Goal: Information Seeking & Learning: Learn about a topic

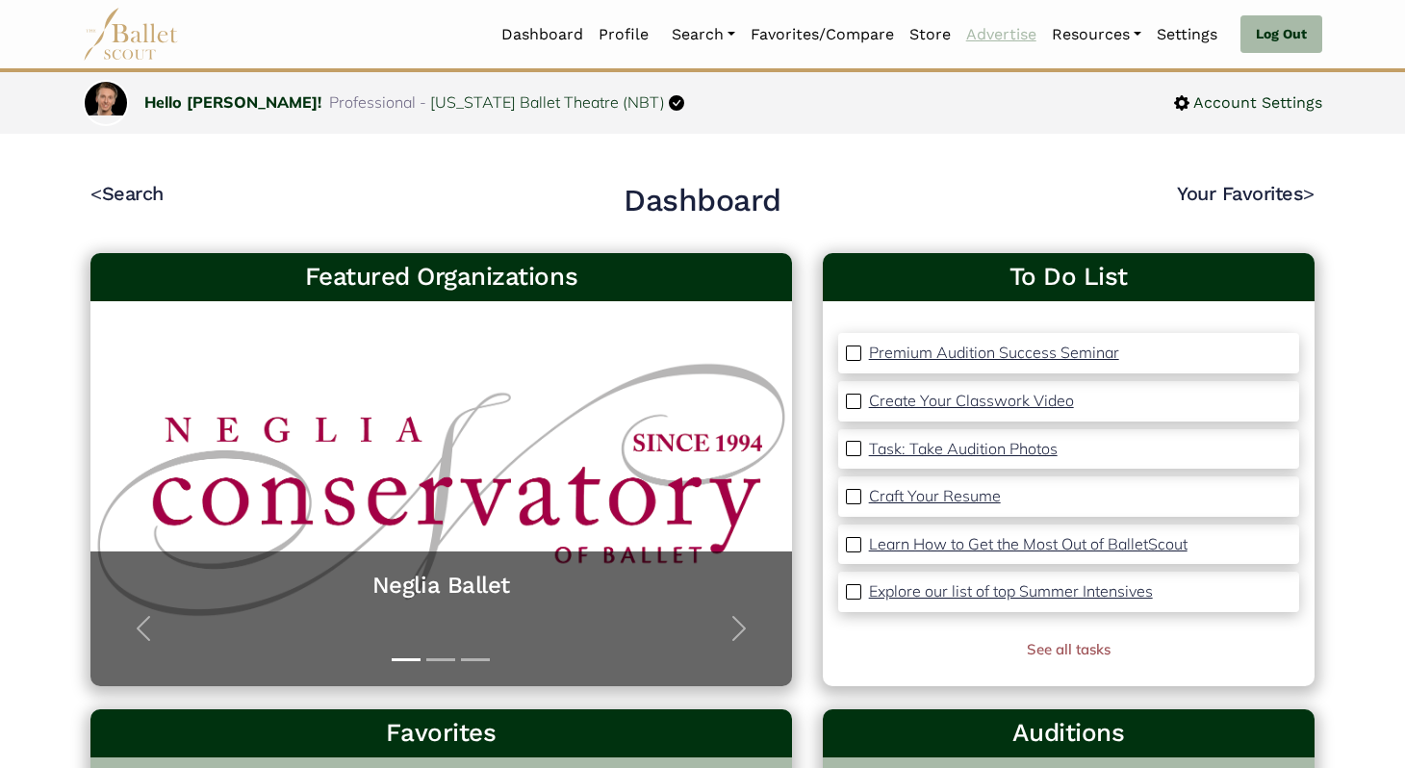
click at [983, 25] on link "Advertise" at bounding box center [1002, 34] width 86 height 40
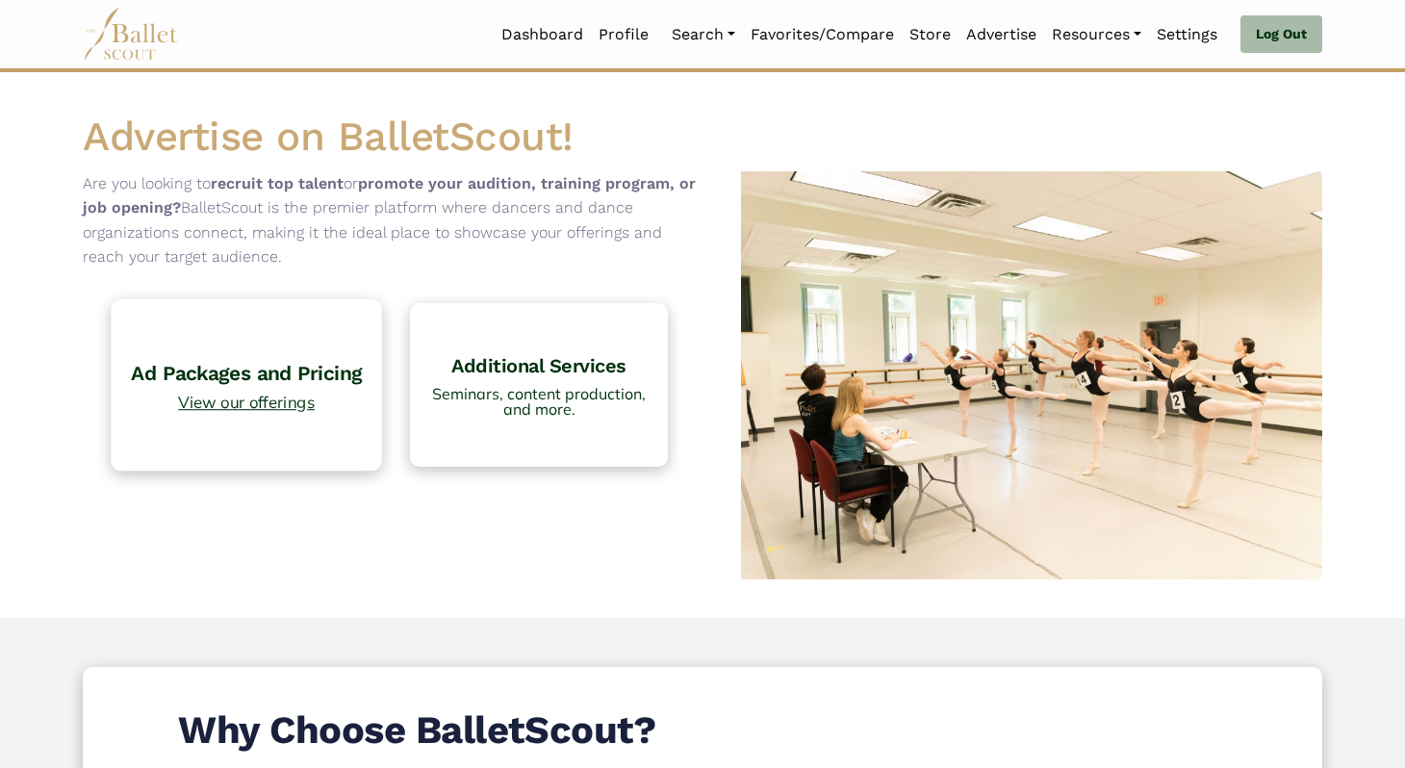
click at [180, 347] on link "Ad Packages and Pricing View our offerings" at bounding box center [246, 384] width 271 height 171
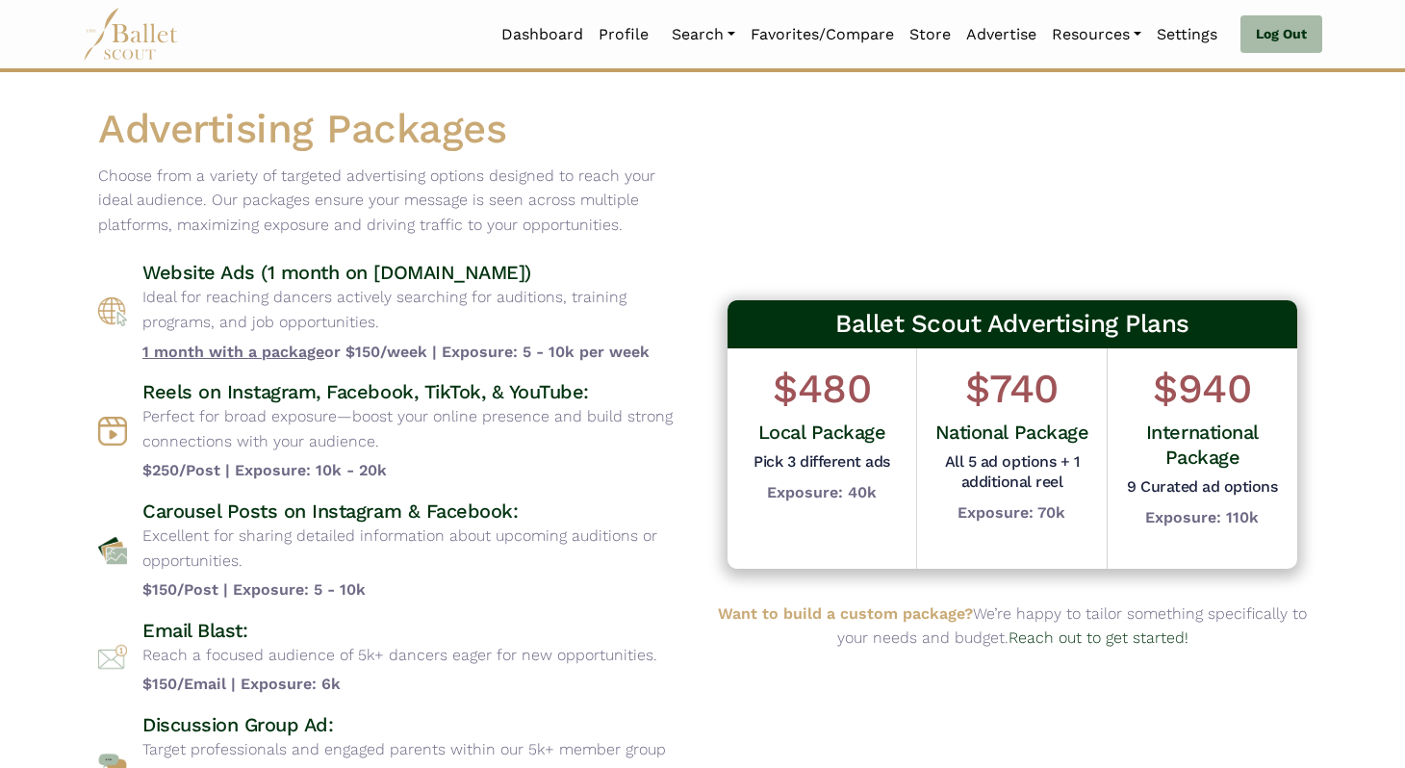
scroll to position [111, 0]
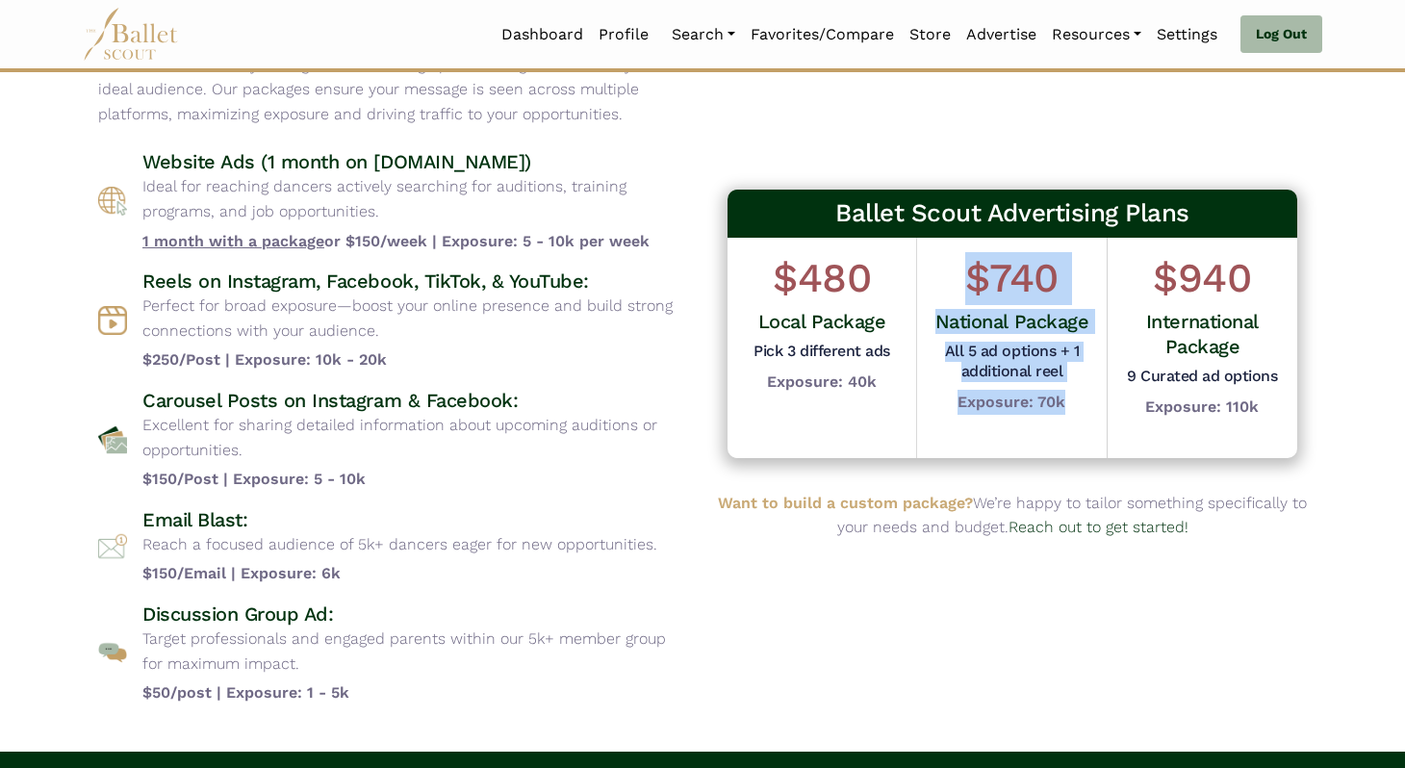
drag, startPoint x: 969, startPoint y: 283, endPoint x: 1061, endPoint y: 467, distance: 205.3
click at [1061, 467] on div "Ballet Scout Advertising Plans $480 Local Package Pick 3 different ads Exposure…" at bounding box center [1012, 324] width 589 height 288
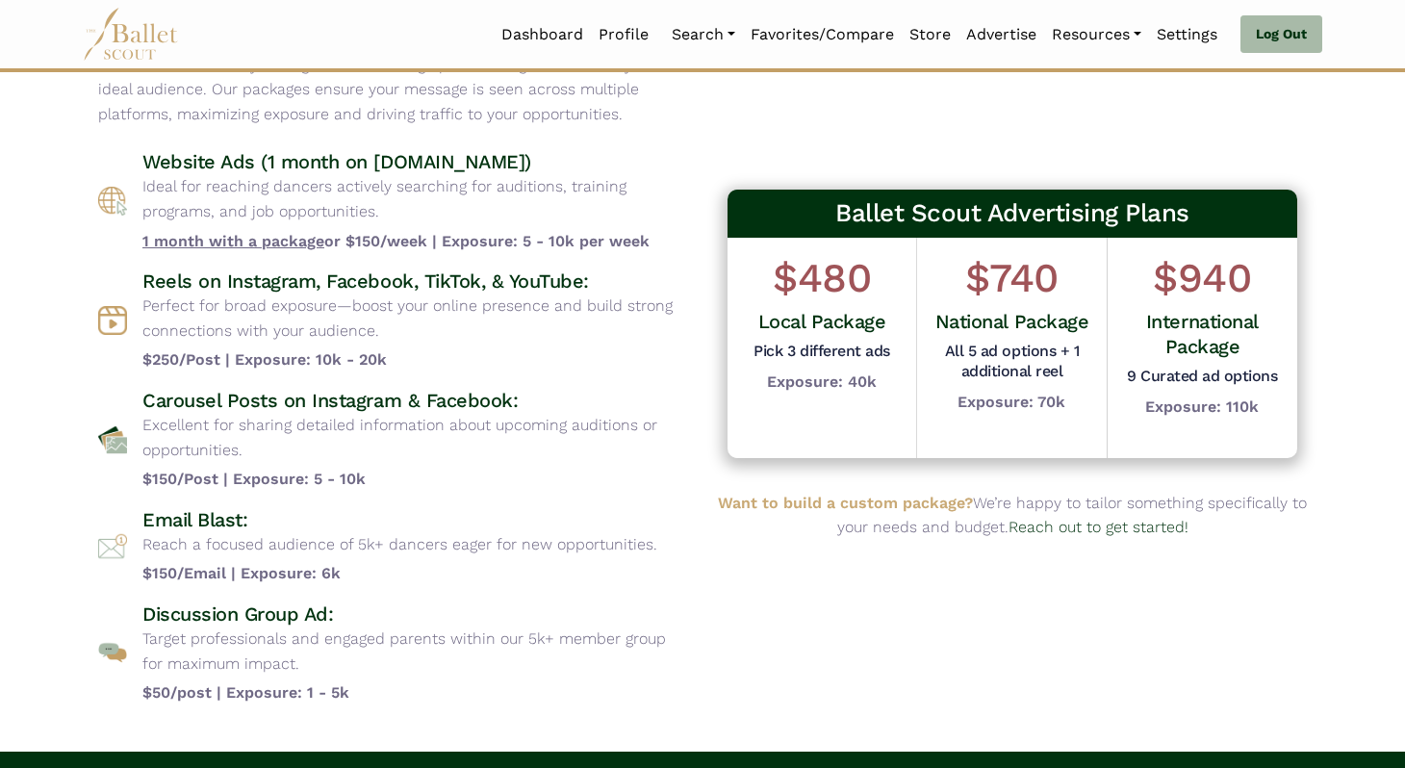
scroll to position [161, 0]
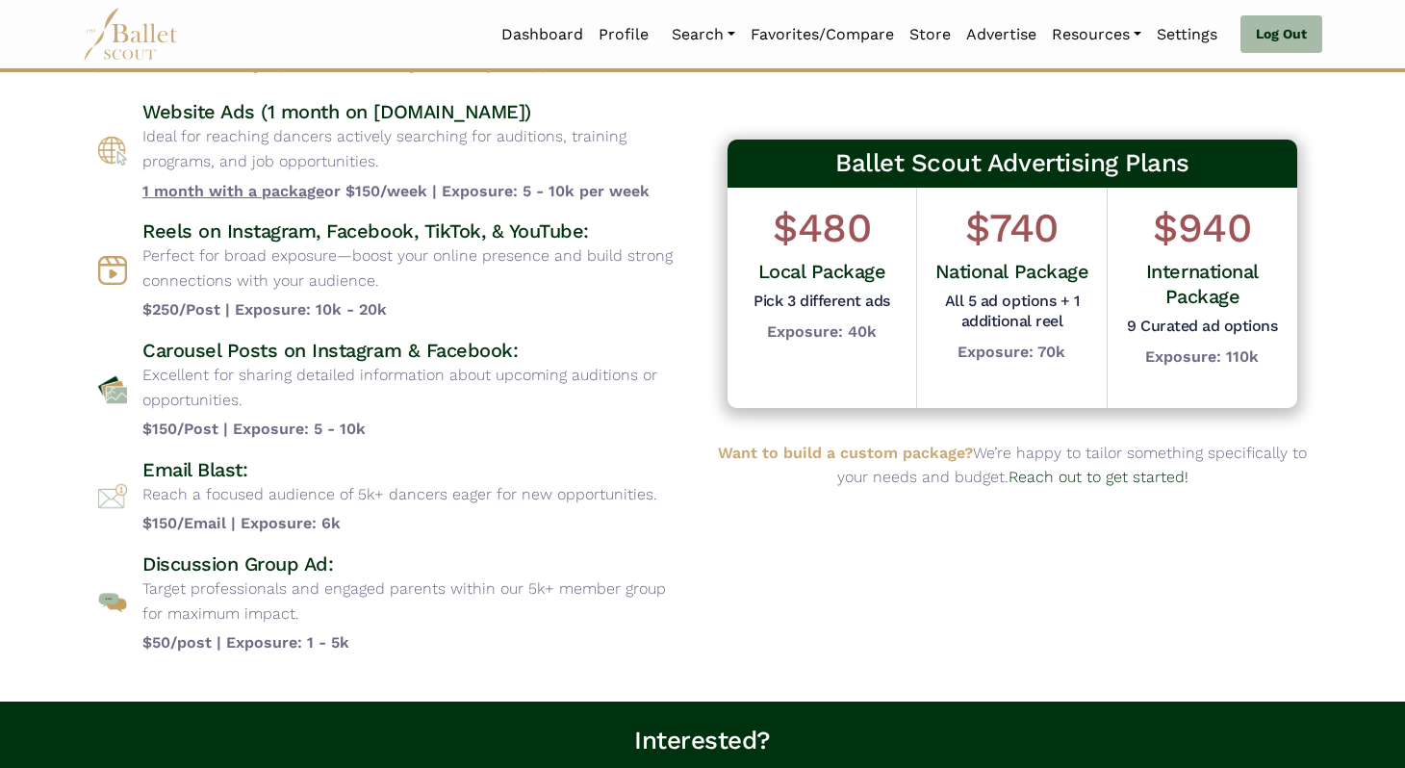
click at [196, 244] on p "Perfect for broad exposure—boost your online presence and build strong connecti…" at bounding box center [414, 268] width 545 height 49
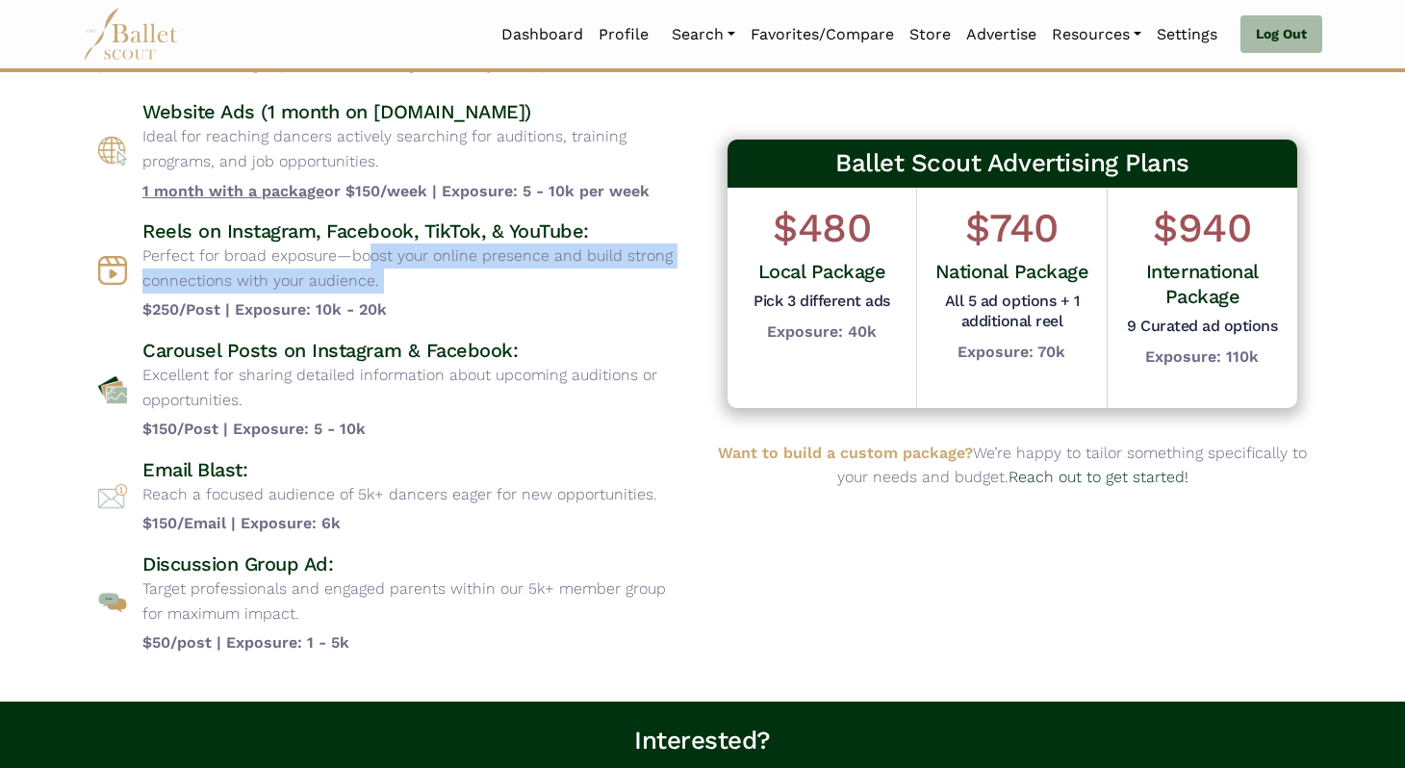
click at [196, 244] on p "Perfect for broad exposure—boost your online presence and build strong connecti…" at bounding box center [414, 268] width 545 height 49
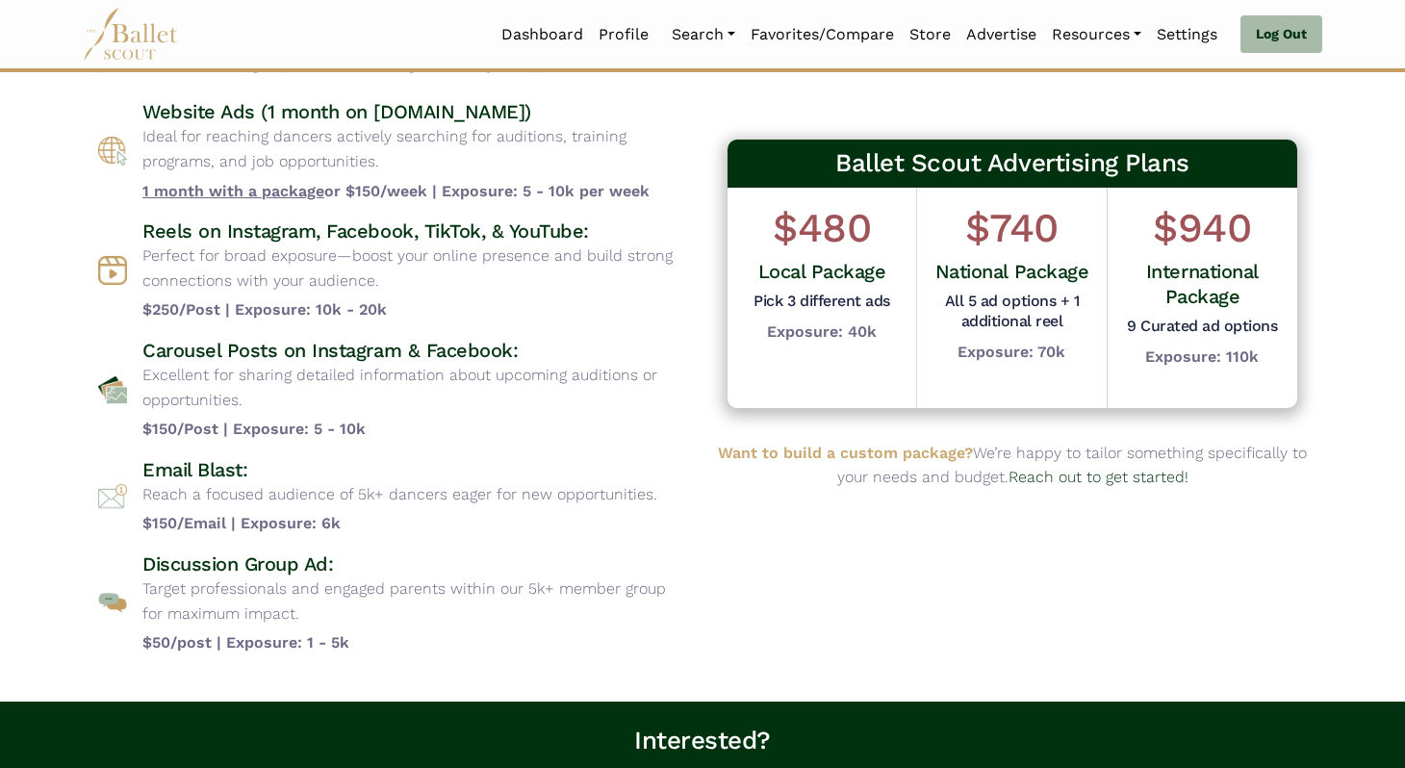
click at [229, 494] on p "Reach a focused audience of 5k+ dancers eager for new opportunities." at bounding box center [399, 494] width 515 height 25
click at [236, 369] on p "Excellent for sharing detailed information about upcoming auditions or opportun…" at bounding box center [414, 387] width 545 height 49
click at [203, 489] on p "Reach a focused audience of 5k+ dancers eager for new opportunities." at bounding box center [399, 494] width 515 height 25
click at [219, 593] on p "Target professionals and engaged parents within our 5k+ member group for maximu…" at bounding box center [414, 601] width 545 height 49
click at [209, 130] on p "Ideal for reaching dancers actively searching for auditions, training programs,…" at bounding box center [414, 148] width 545 height 49
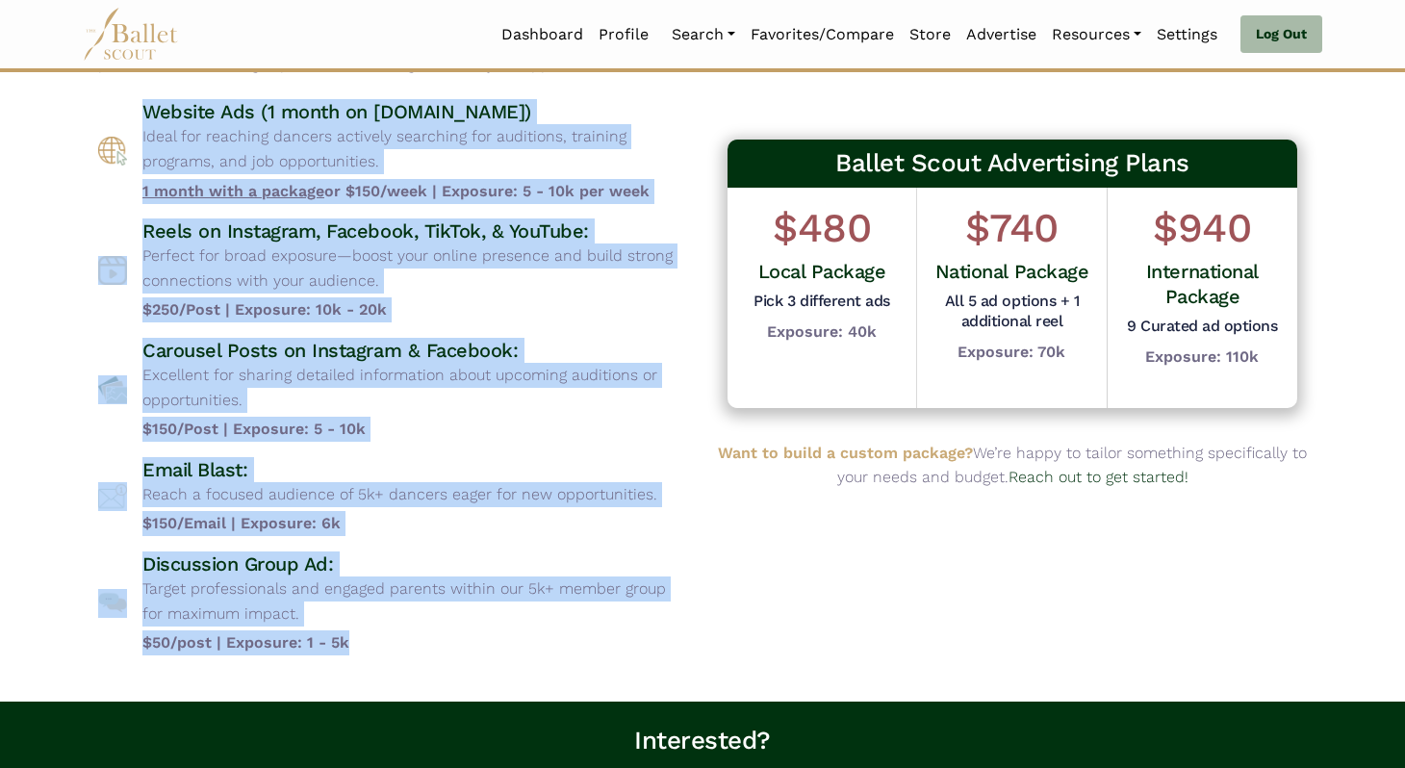
drag, startPoint x: 149, startPoint y: 115, endPoint x: 634, endPoint y: 653, distance: 723.7
click at [634, 653] on div "Website Ads (1 month on www.balletscout.info) Ideal for reaching dancers active…" at bounding box center [392, 376] width 589 height 555
click at [634, 653] on b "$50/post | Exposure: 1 - 5k" at bounding box center [414, 642] width 545 height 25
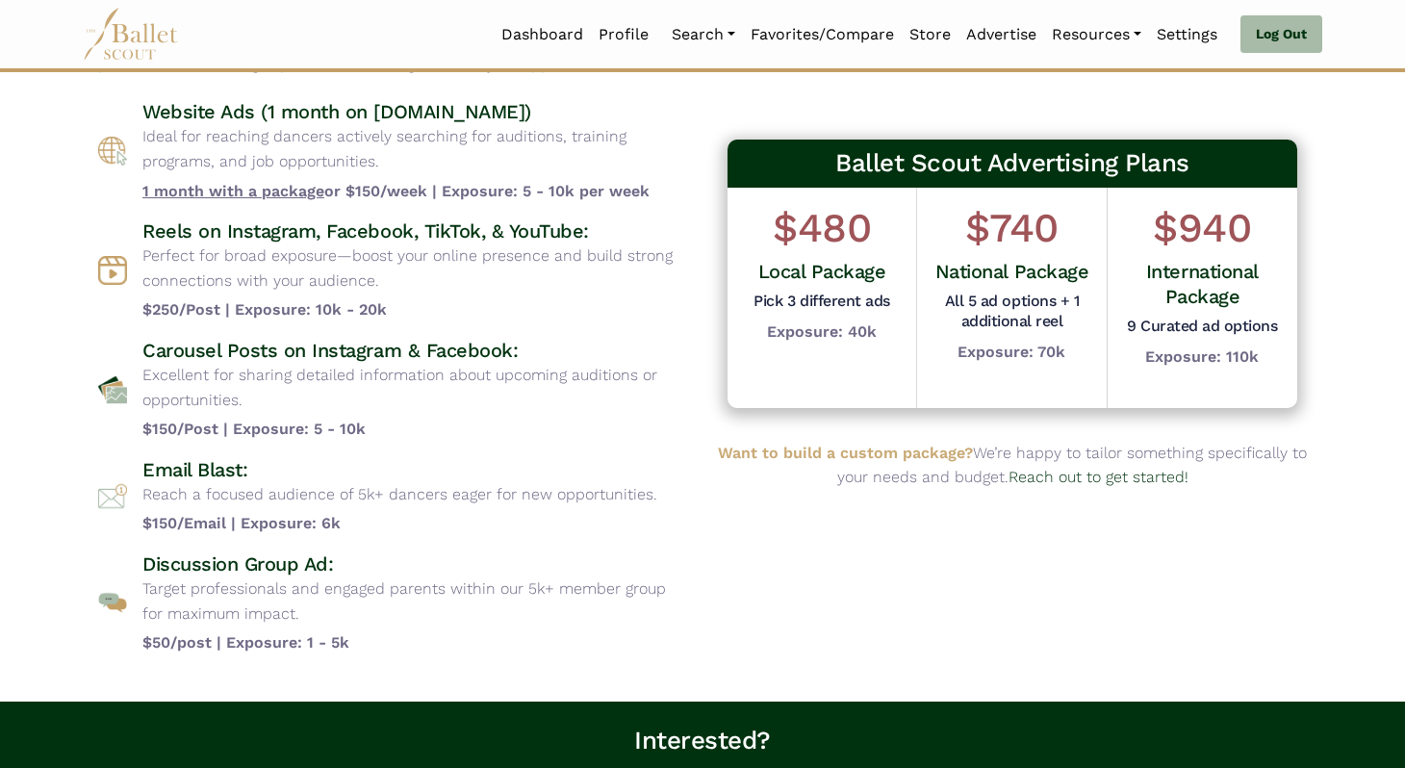
drag, startPoint x: 634, startPoint y: 653, endPoint x: 24, endPoint y: 109, distance: 817.4
click at [24, 109] on body "Loading... Please Wait Dashboard Profile" at bounding box center [702, 481] width 1405 height 1285
drag, startPoint x: 24, startPoint y: 109, endPoint x: 562, endPoint y: 665, distance: 773.9
click at [562, 665] on body "Loading... Please Wait Dashboard Profile" at bounding box center [702, 481] width 1405 height 1285
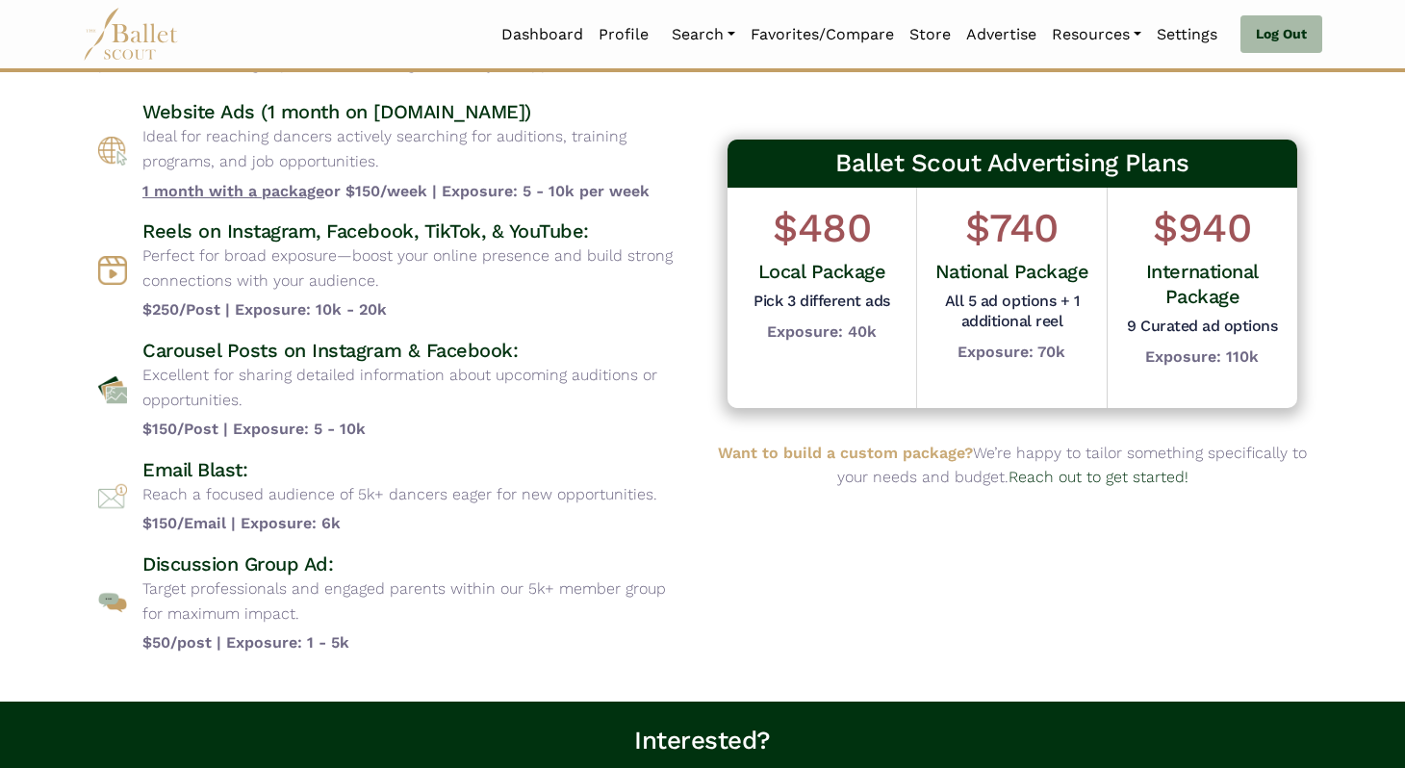
click at [562, 665] on div "Advertising Packages Choose from a variety of targeted advertising options desi…" at bounding box center [393, 306] width 620 height 729
drag, startPoint x: 562, startPoint y: 665, endPoint x: 20, endPoint y: 84, distance: 794.7
click at [20, 84] on body "Loading... Please Wait Dashboard Profile" at bounding box center [702, 481] width 1405 height 1285
drag, startPoint x: 20, startPoint y: 84, endPoint x: 645, endPoint y: 656, distance: 847.4
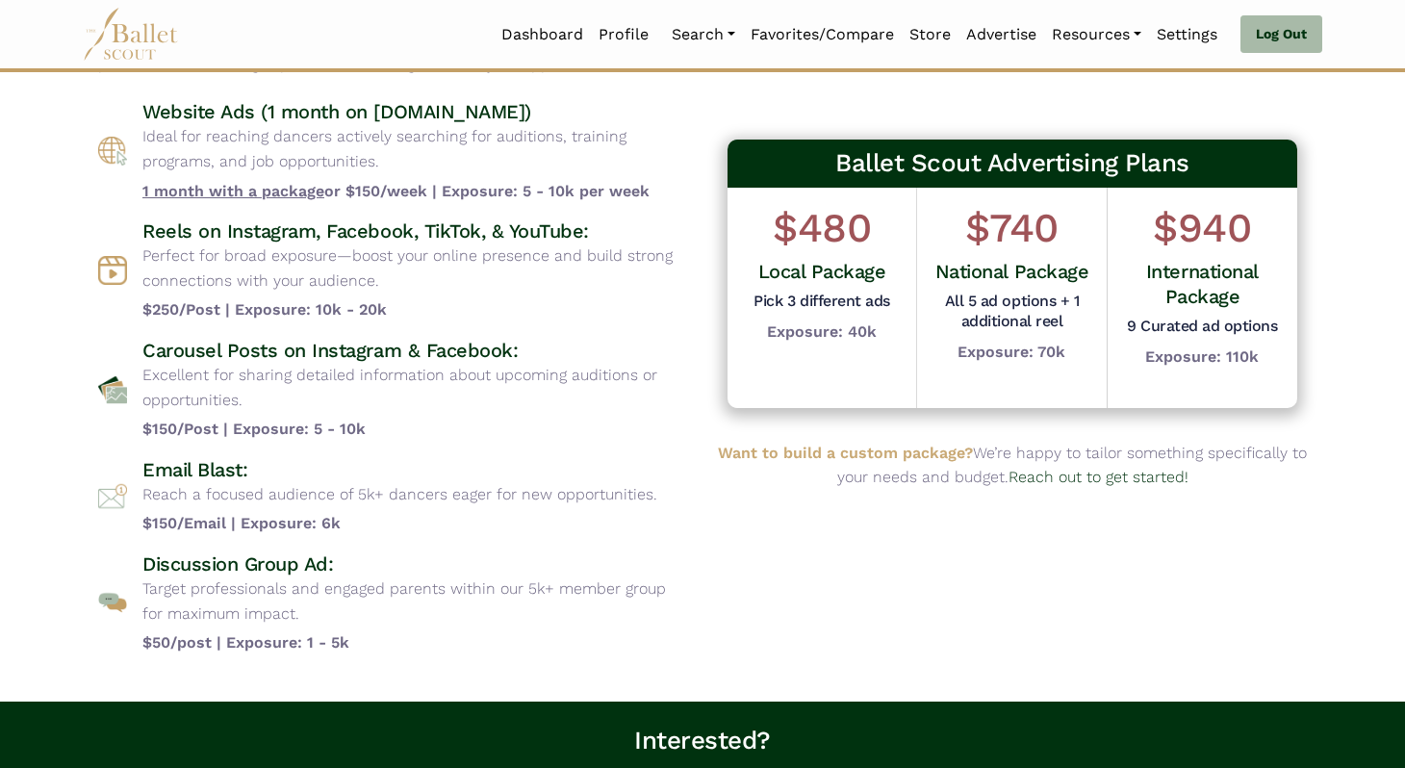
click at [645, 656] on body "Loading... Please Wait Dashboard Profile" at bounding box center [702, 481] width 1405 height 1285
click at [645, 656] on div "Advertising Packages Choose from a variety of targeted advertising options desi…" at bounding box center [393, 306] width 620 height 729
drag, startPoint x: 645, startPoint y: 656, endPoint x: 0, endPoint y: 94, distance: 855.4
click at [0, 94] on body "Loading... Please Wait Dashboard Profile" at bounding box center [702, 481] width 1405 height 1285
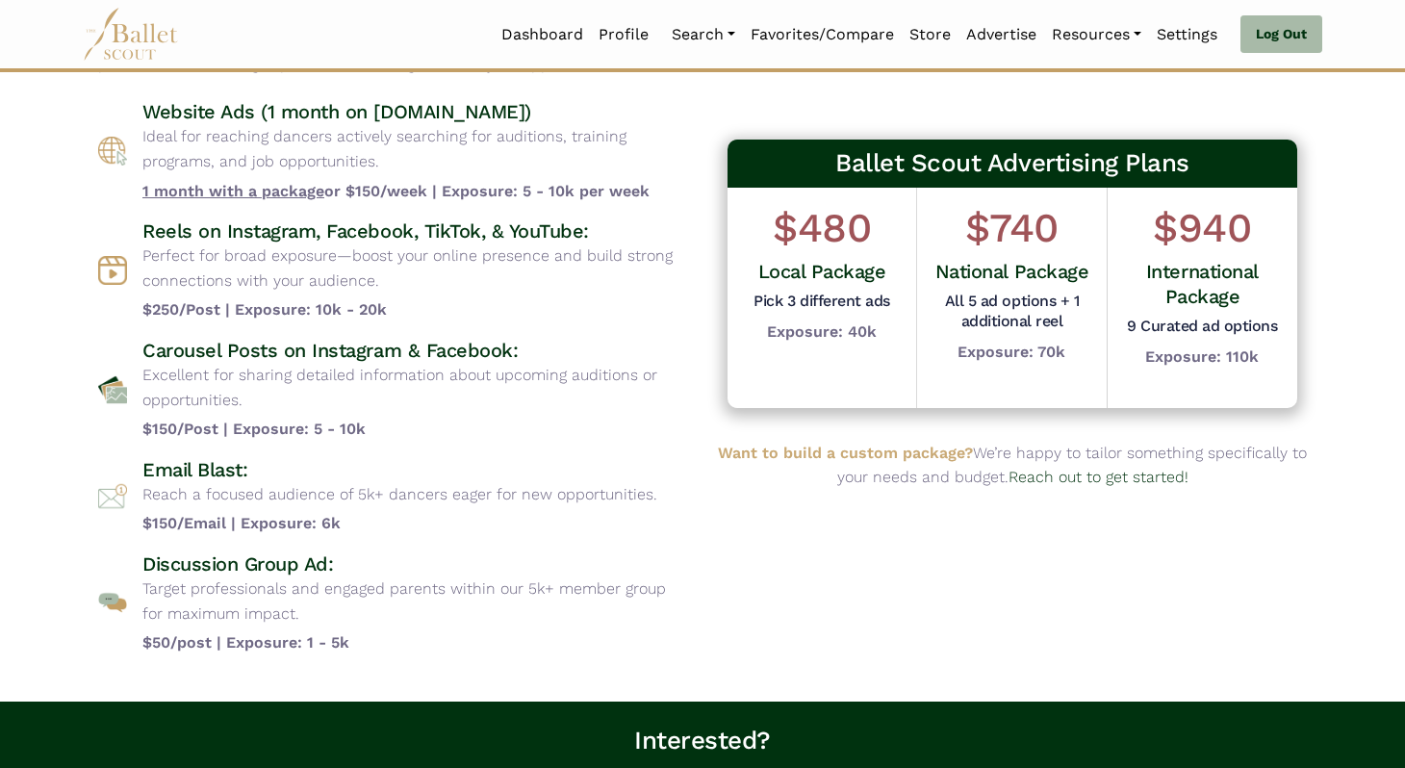
drag, startPoint x: 0, startPoint y: 94, endPoint x: 618, endPoint y: 625, distance: 814.3
click at [618, 625] on body "Loading... Please Wait Dashboard Profile" at bounding box center [702, 481] width 1405 height 1285
click at [618, 625] on p "Target professionals and engaged parents within our 5k+ member group for maximu…" at bounding box center [414, 601] width 545 height 49
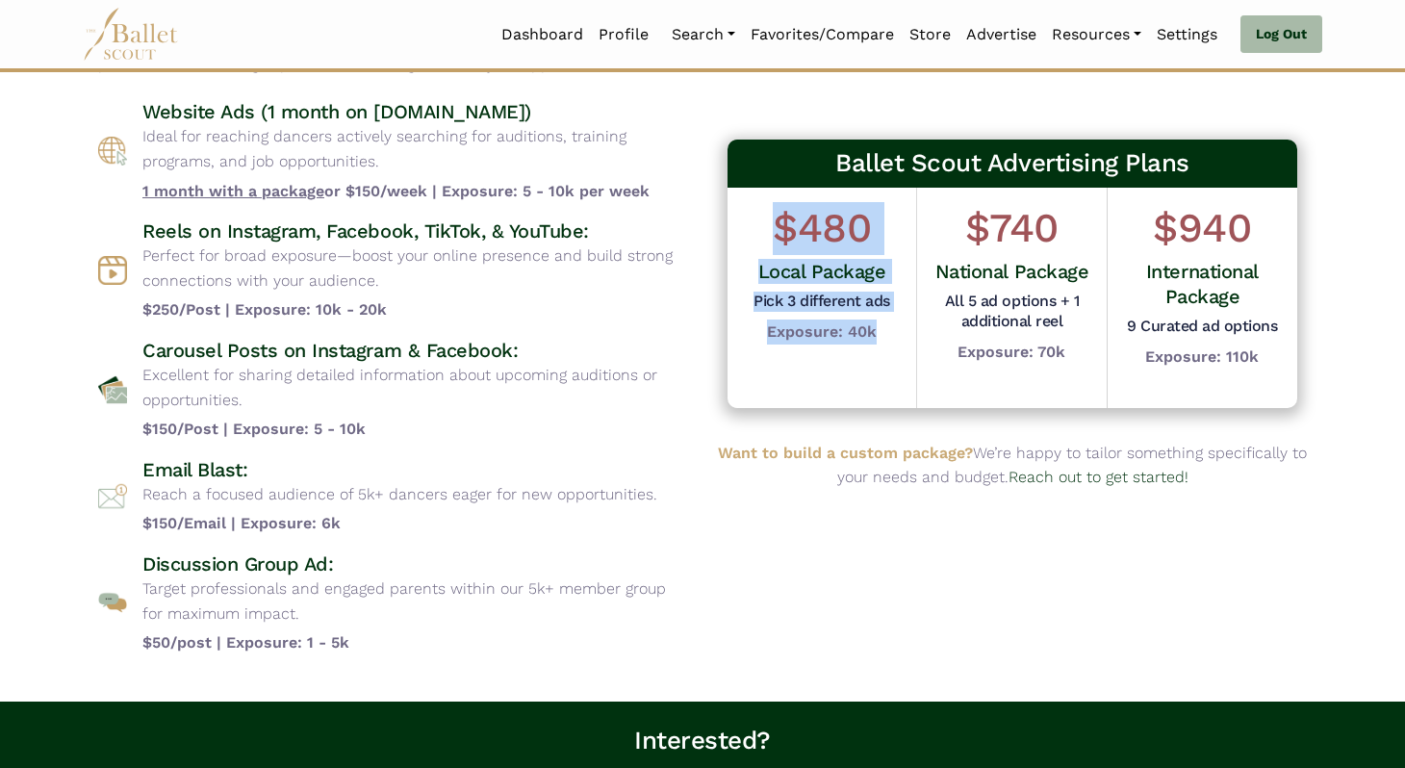
drag, startPoint x: 768, startPoint y: 244, endPoint x: 841, endPoint y: 343, distance: 123.2
click at [841, 344] on div "$480 Local Package Pick 3 different ads Exposure: 40k" at bounding box center [822, 273] width 136 height 142
click at [841, 343] on div "$480 Local Package Pick 3 different ads Exposure: 40k" at bounding box center [822, 273] width 136 height 142
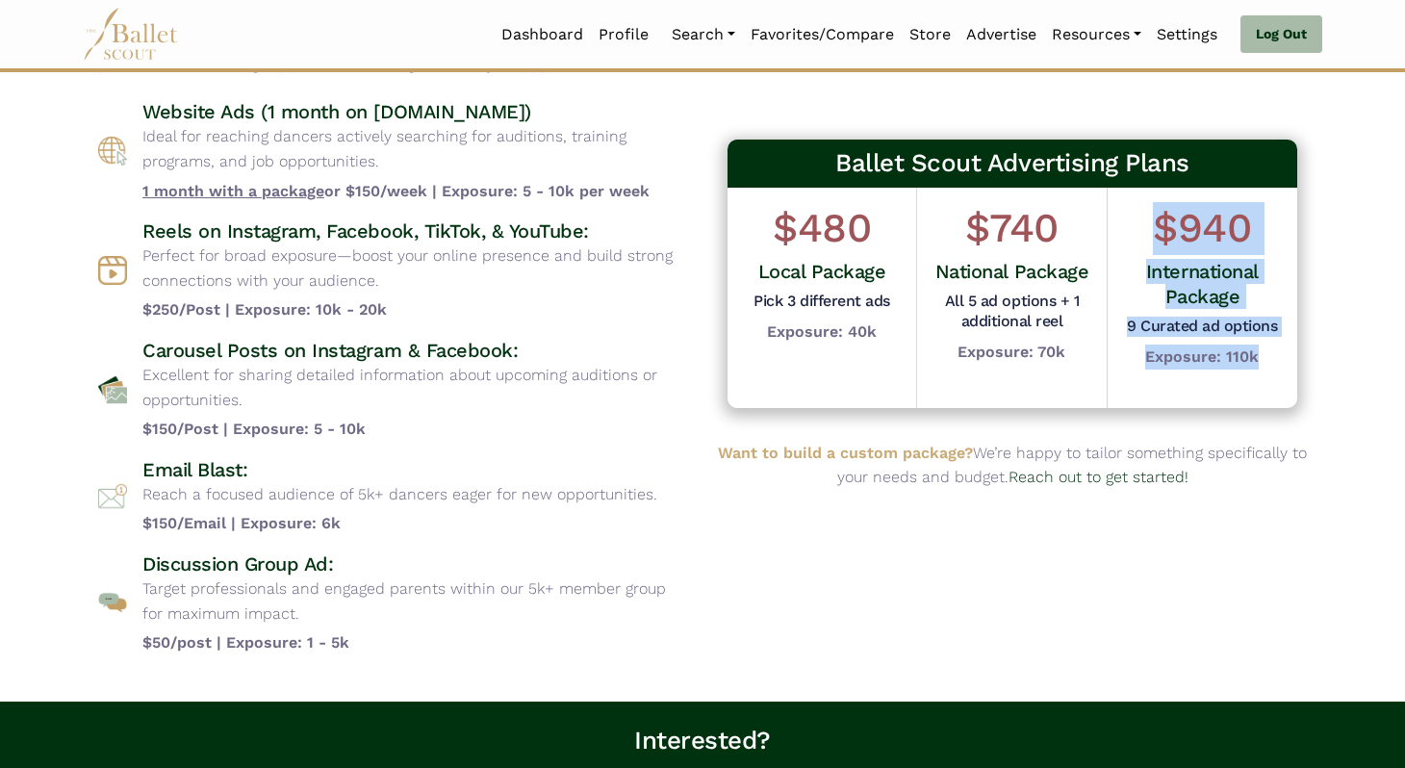
drag, startPoint x: 1142, startPoint y: 217, endPoint x: 1263, endPoint y: 367, distance: 192.4
click at [1263, 367] on div "$940 International Package 9 Curated ad options Exposure: 110k" at bounding box center [1202, 285] width 161 height 167
drag, startPoint x: 1263, startPoint y: 367, endPoint x: 1112, endPoint y: 232, distance: 202.5
click at [1112, 232] on div "$940 International Package 9 Curated ad options Exposure: 110k" at bounding box center [1203, 298] width 190 height 220
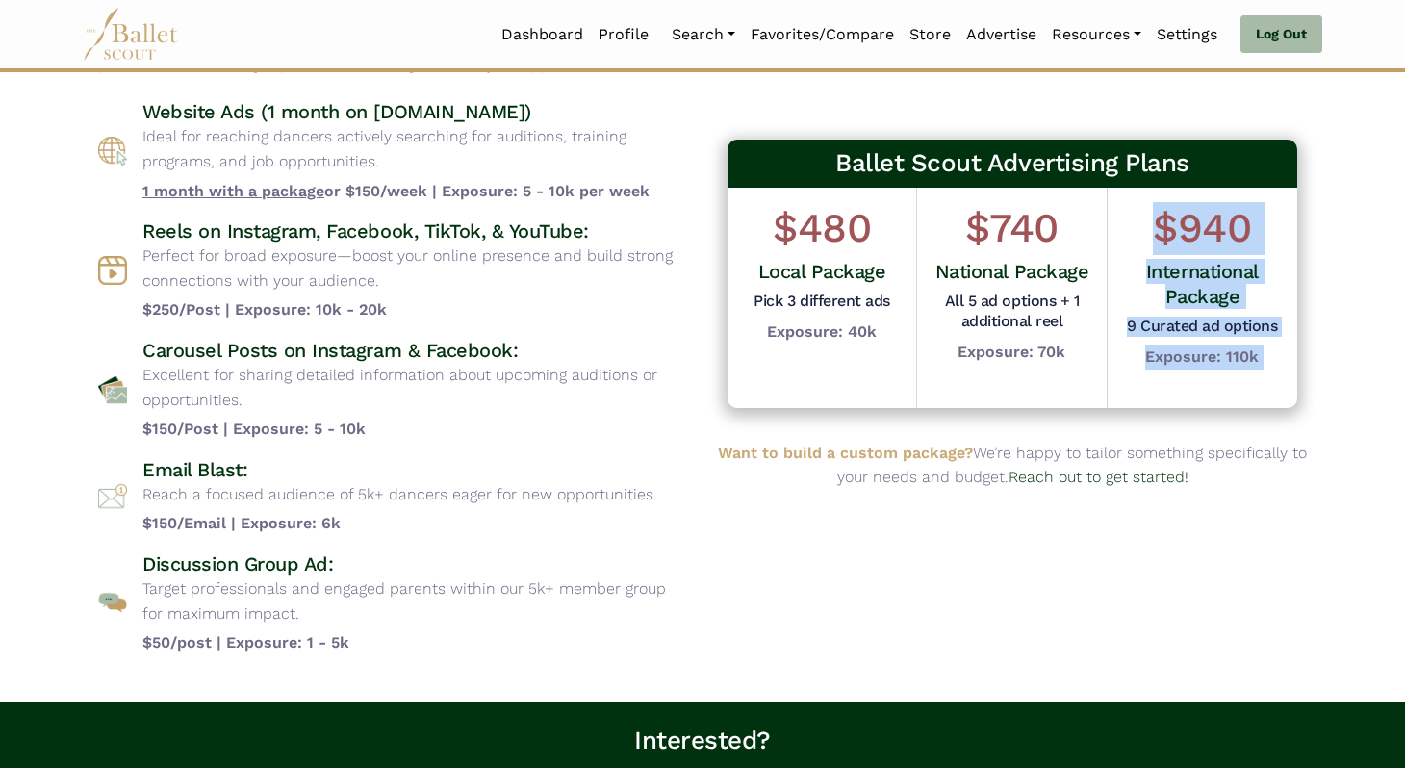
click at [1112, 232] on div "$940 International Package 9 Curated ad options Exposure: 110k" at bounding box center [1203, 298] width 190 height 220
drag, startPoint x: 1112, startPoint y: 232, endPoint x: 1303, endPoint y: 391, distance: 248.8
click at [1306, 393] on div "Ballet Scout Advertising Plans $480 Local Package Pick 3 different ads Exposure…" at bounding box center [1012, 274] width 589 height 288
click at [1303, 391] on div "Ballet Scout Advertising Plans $480 Local Package Pick 3 different ads Exposure…" at bounding box center [1012, 274] width 589 height 288
drag, startPoint x: 1272, startPoint y: 350, endPoint x: 1137, endPoint y: 205, distance: 198.8
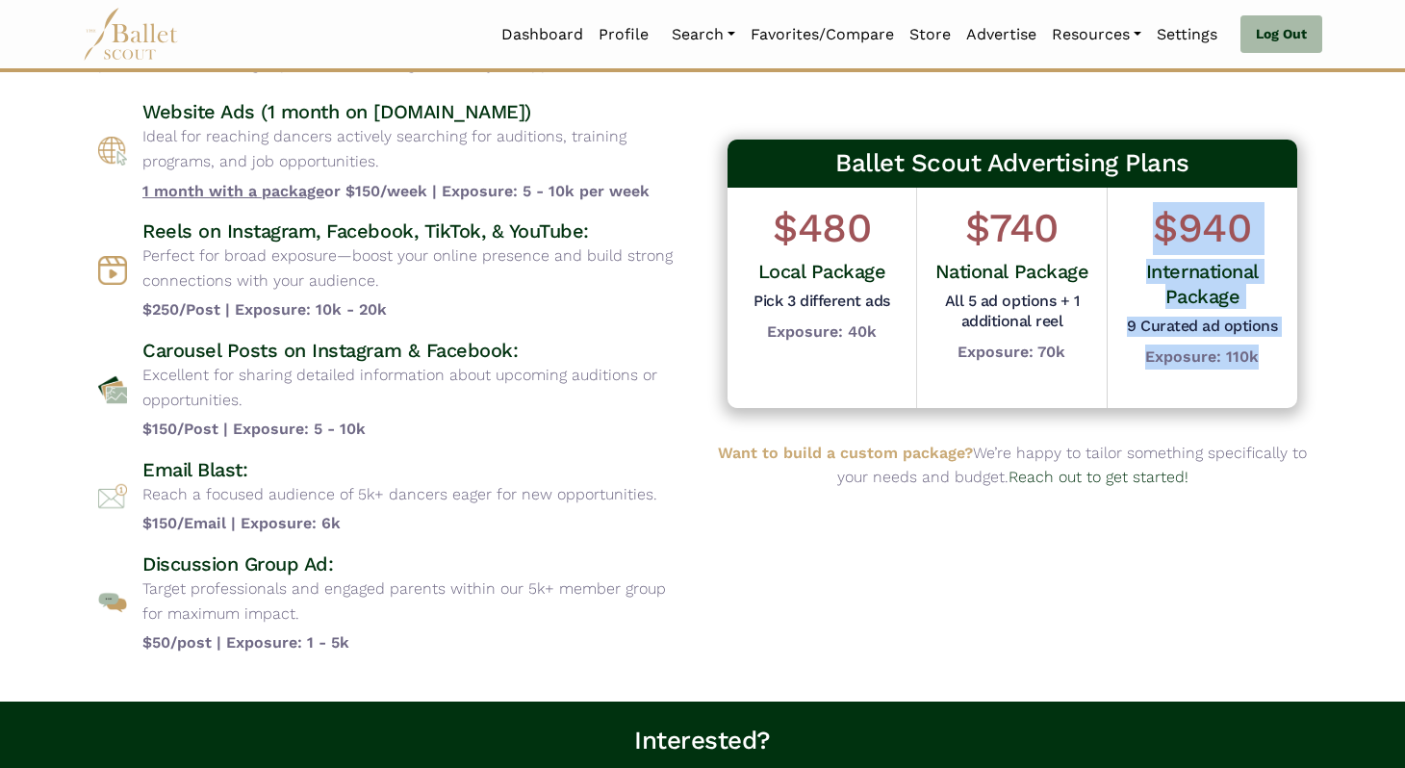
click at [1137, 205] on div "$940 International Package 9 Curated ad options Exposure: 110k" at bounding box center [1202, 285] width 161 height 167
click at [1137, 205] on h1 "$940" at bounding box center [1202, 228] width 161 height 53
drag, startPoint x: 1137, startPoint y: 205, endPoint x: 1293, endPoint y: 384, distance: 237.4
click at [1293, 385] on div "$940 International Package 9 Curated ad options Exposure: 110k" at bounding box center [1203, 298] width 190 height 220
click at [1293, 384] on div "$940 International Package 9 Curated ad options Exposure: 110k" at bounding box center [1203, 298] width 190 height 220
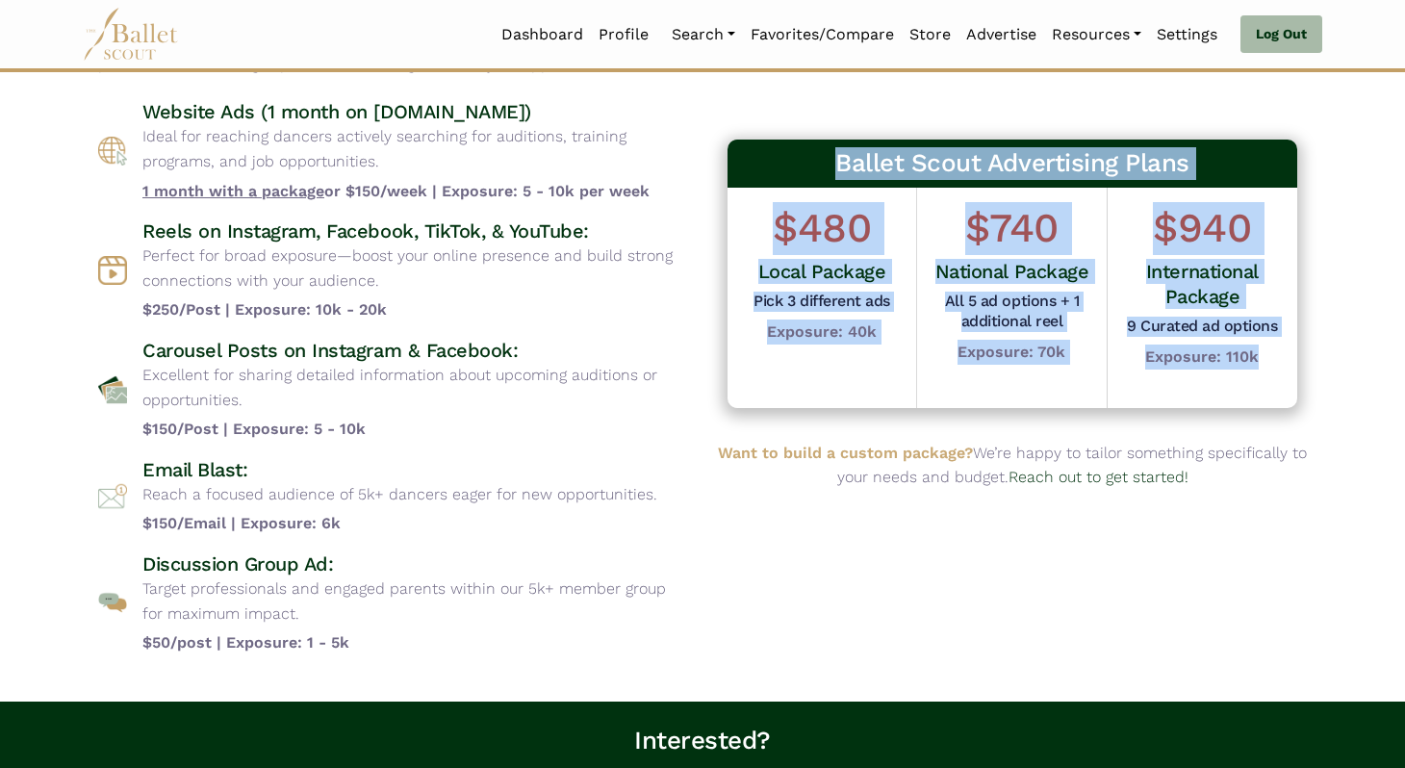
drag, startPoint x: 1290, startPoint y: 373, endPoint x: 797, endPoint y: 142, distance: 544.2
click at [797, 142] on div "Ballet Scout Advertising Plans $480 Local Package Pick 3 different ads Exposure…" at bounding box center [1013, 274] width 570 height 269
click at [797, 142] on h3 "Ballet Scout Advertising Plans" at bounding box center [1013, 164] width 570 height 48
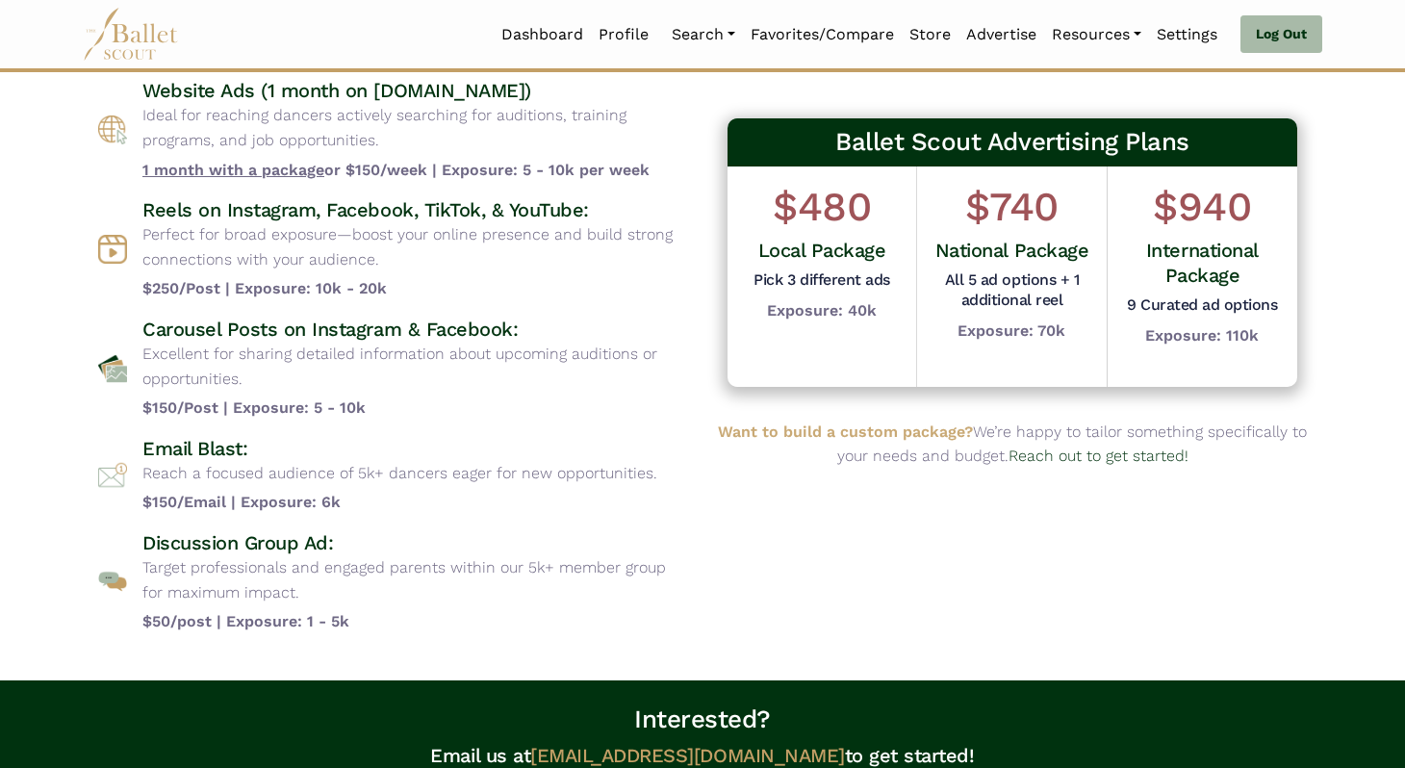
scroll to position [190, 0]
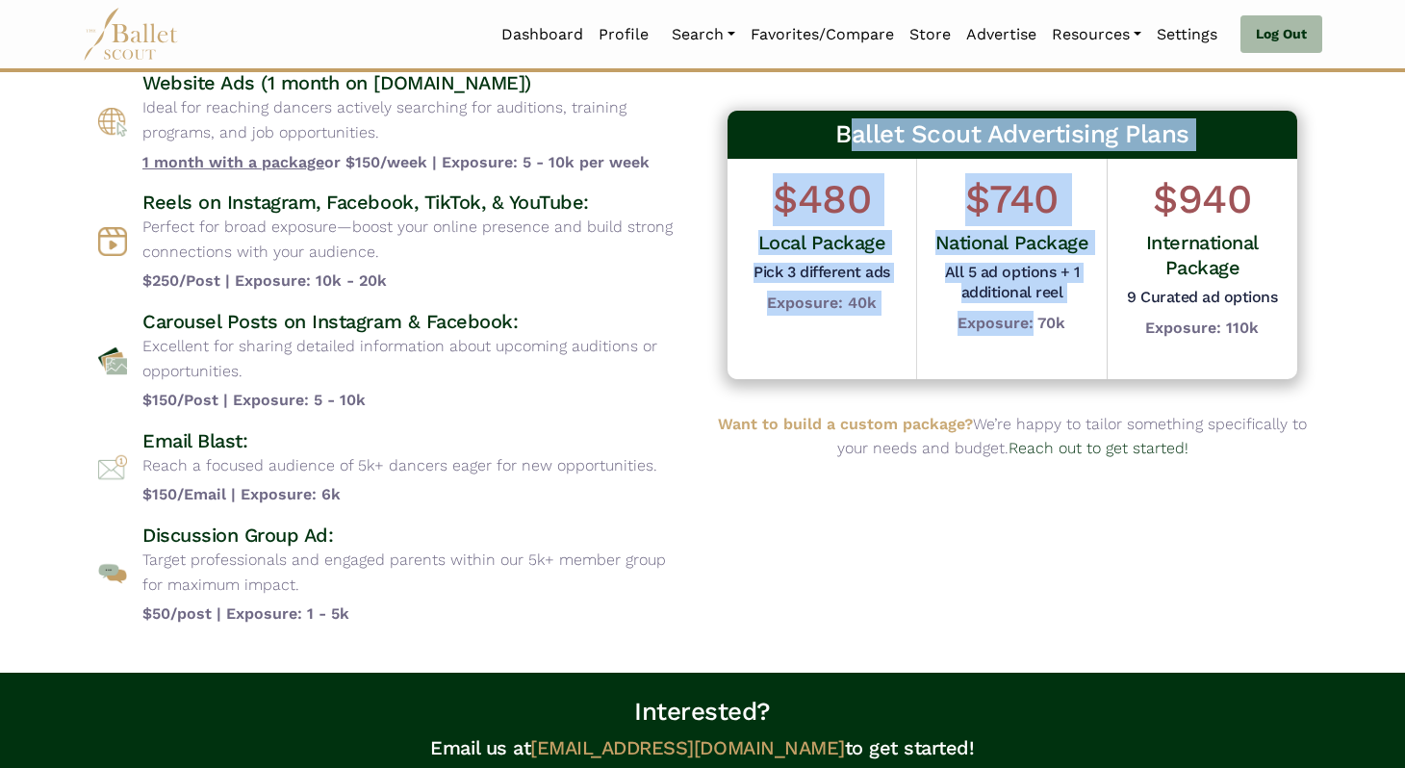
drag, startPoint x: 847, startPoint y: 136, endPoint x: 1035, endPoint y: 330, distance: 270.2
click at [1035, 330] on div "Ballet Scout Advertising Plans $480 Local Package Pick 3 different ads Exposure…" at bounding box center [1013, 245] width 570 height 269
click at [1035, 330] on b "Exposure: 70k" at bounding box center [1012, 323] width 108 height 18
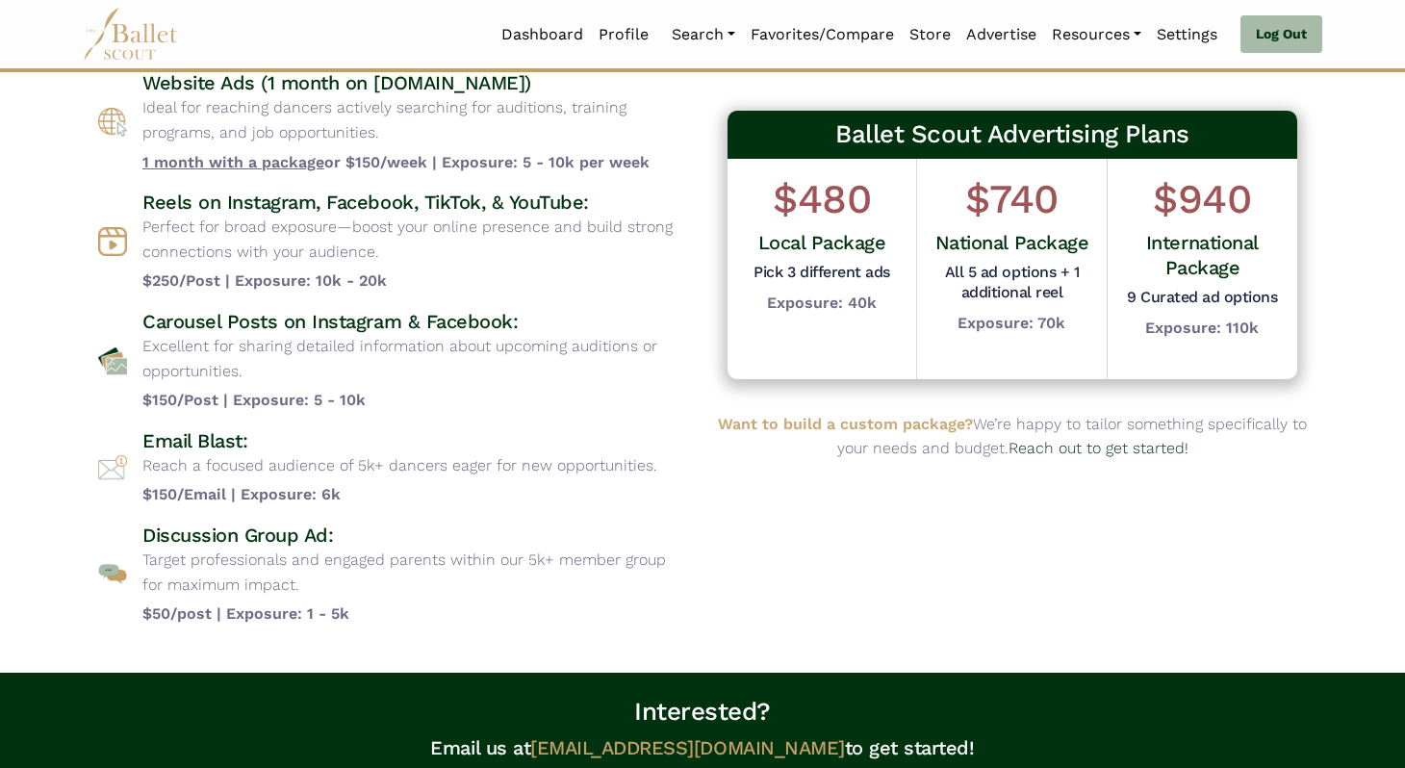
click at [823, 141] on h3 "Ballet Scout Advertising Plans" at bounding box center [1013, 135] width 570 height 48
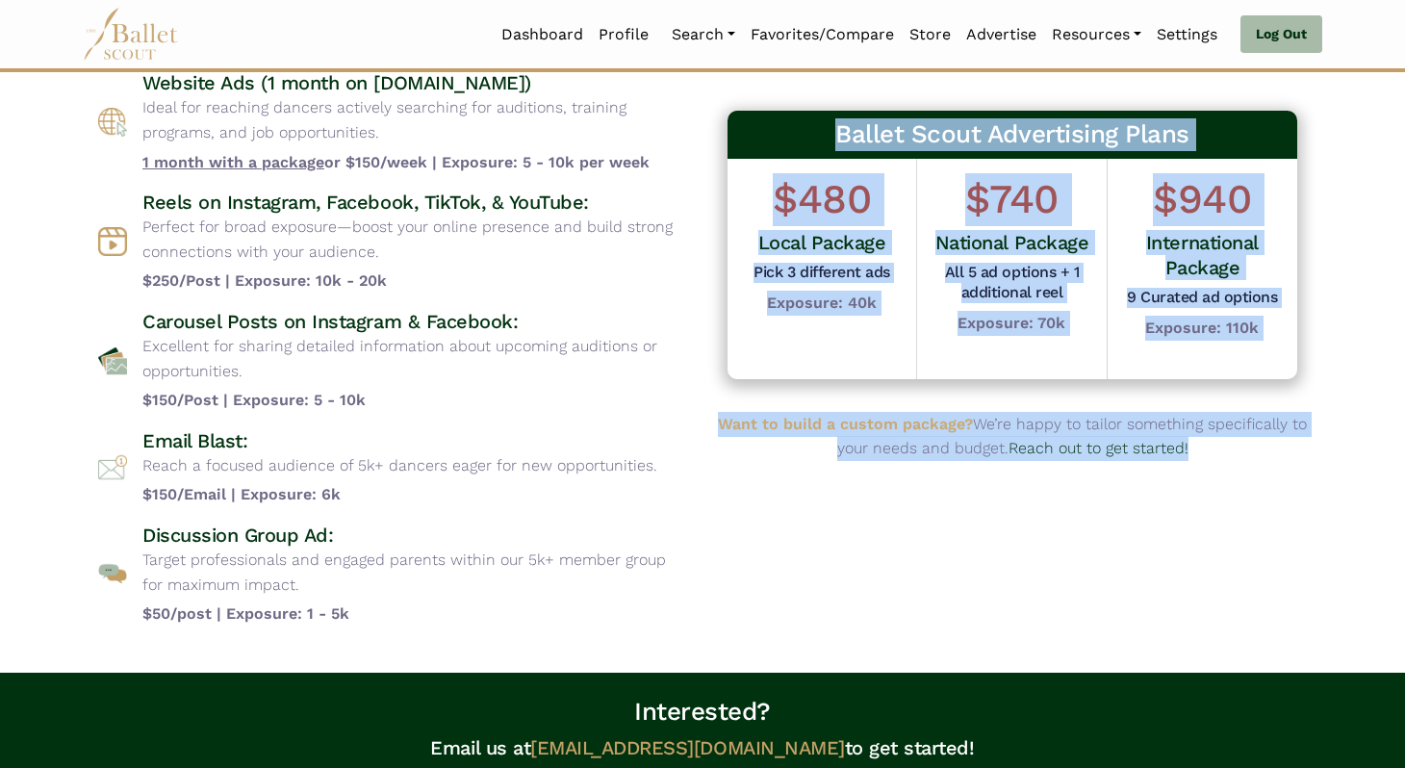
drag, startPoint x: 831, startPoint y: 134, endPoint x: 805, endPoint y: 550, distance: 416.6
click at [805, 550] on div "Ballet Scout Advertising Plans $480 Local Package Pick 3 different ads Exposure…" at bounding box center [1013, 277] width 620 height 729
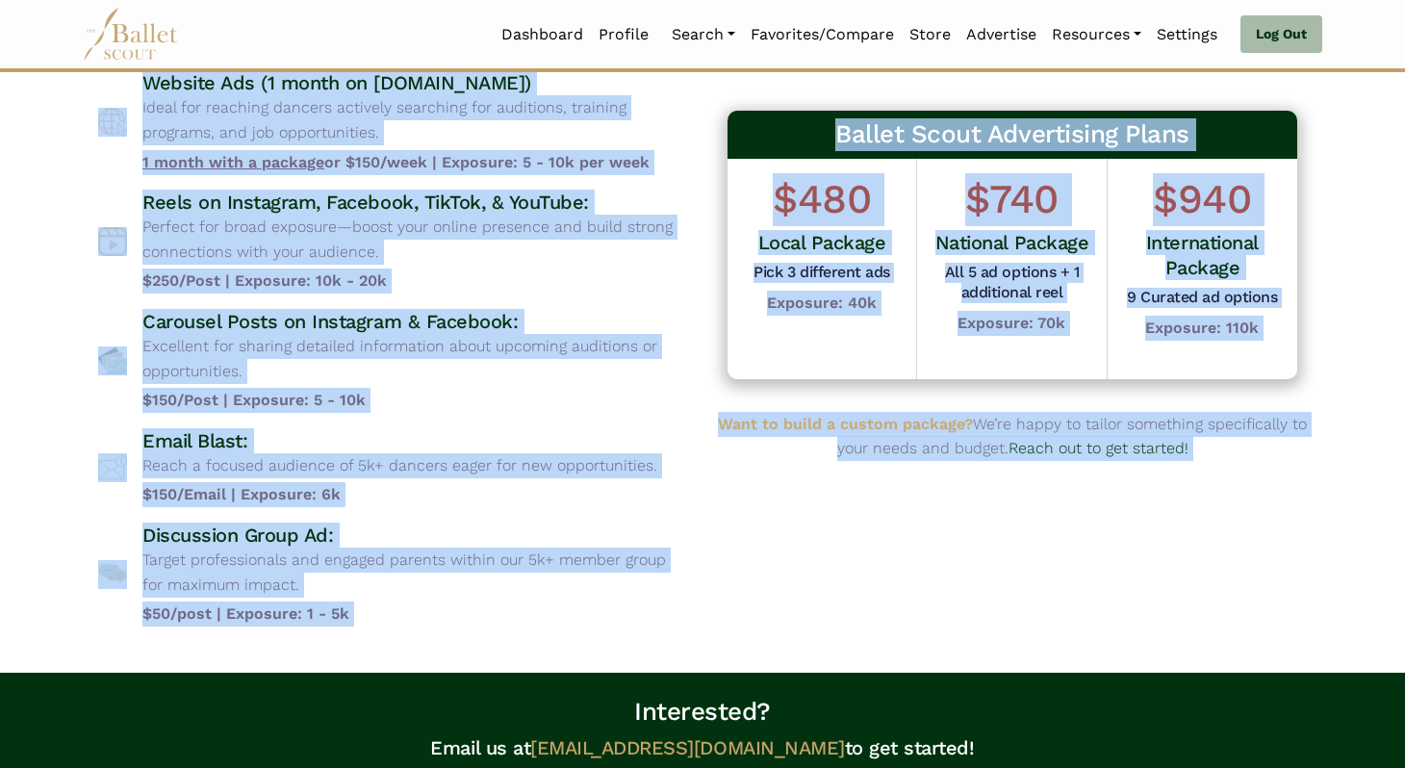
drag, startPoint x: 449, startPoint y: 645, endPoint x: 101, endPoint y: 88, distance: 656.7
click at [101, 88] on body "Loading... Please Wait Dashboard Profile" at bounding box center [702, 452] width 1405 height 1285
click at [101, 88] on div "Website Ads (1 month on www.balletscout.info) Ideal for reaching dancers active…" at bounding box center [392, 122] width 589 height 104
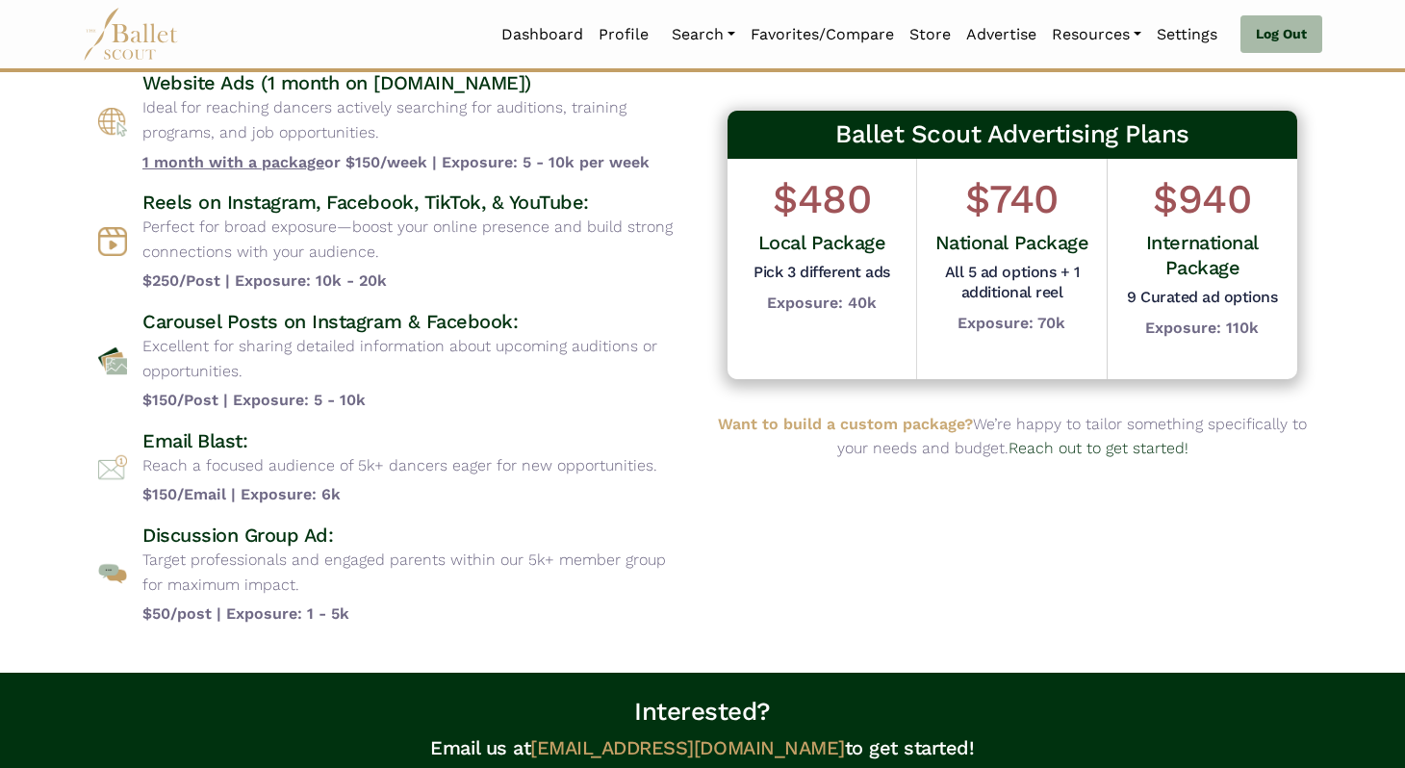
drag, startPoint x: 101, startPoint y: 88, endPoint x: 598, endPoint y: 570, distance: 692.2
click at [598, 570] on div "Website Ads (1 month on www.balletscout.info) Ideal for reaching dancers active…" at bounding box center [392, 347] width 589 height 555
click at [598, 570] on p "Target professionals and engaged parents within our 5k+ member group for maximu…" at bounding box center [414, 572] width 545 height 49
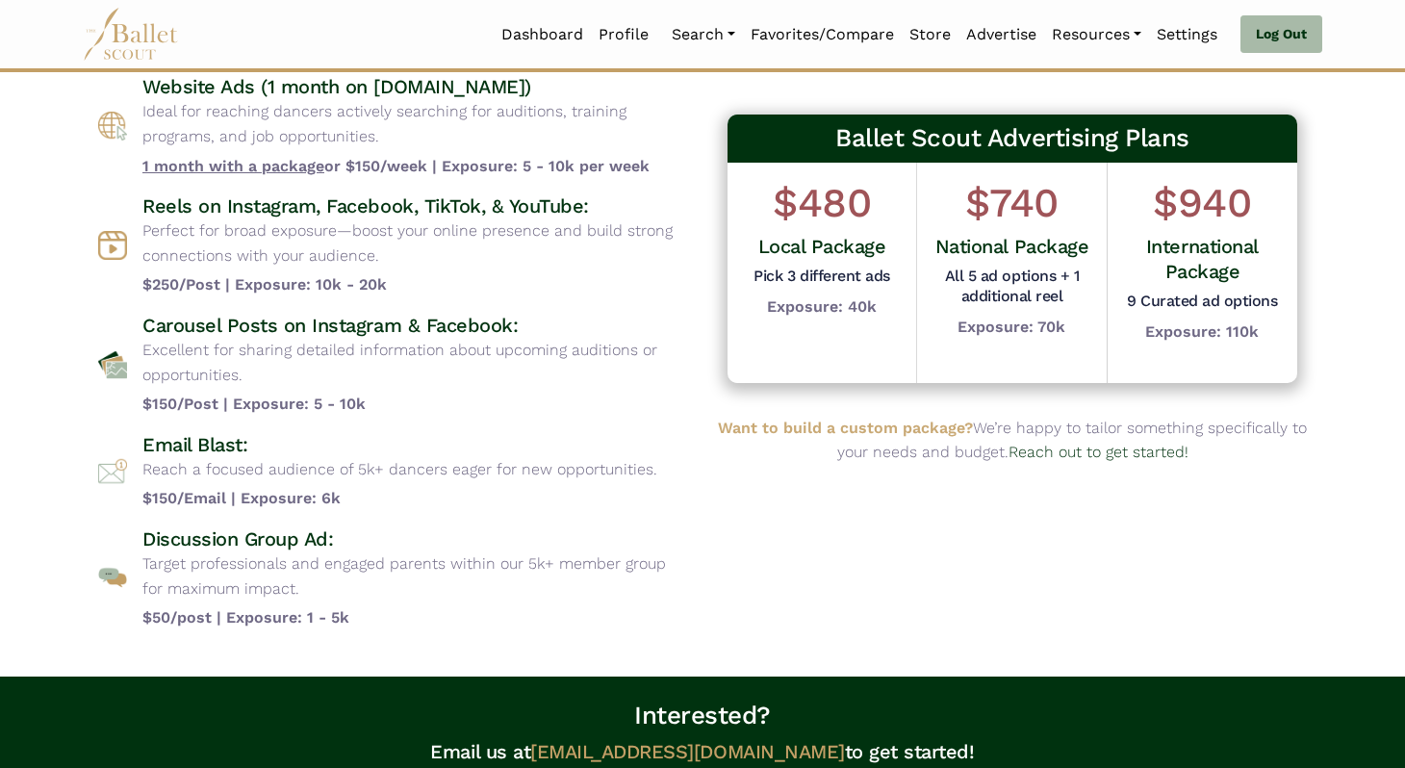
scroll to position [181, 0]
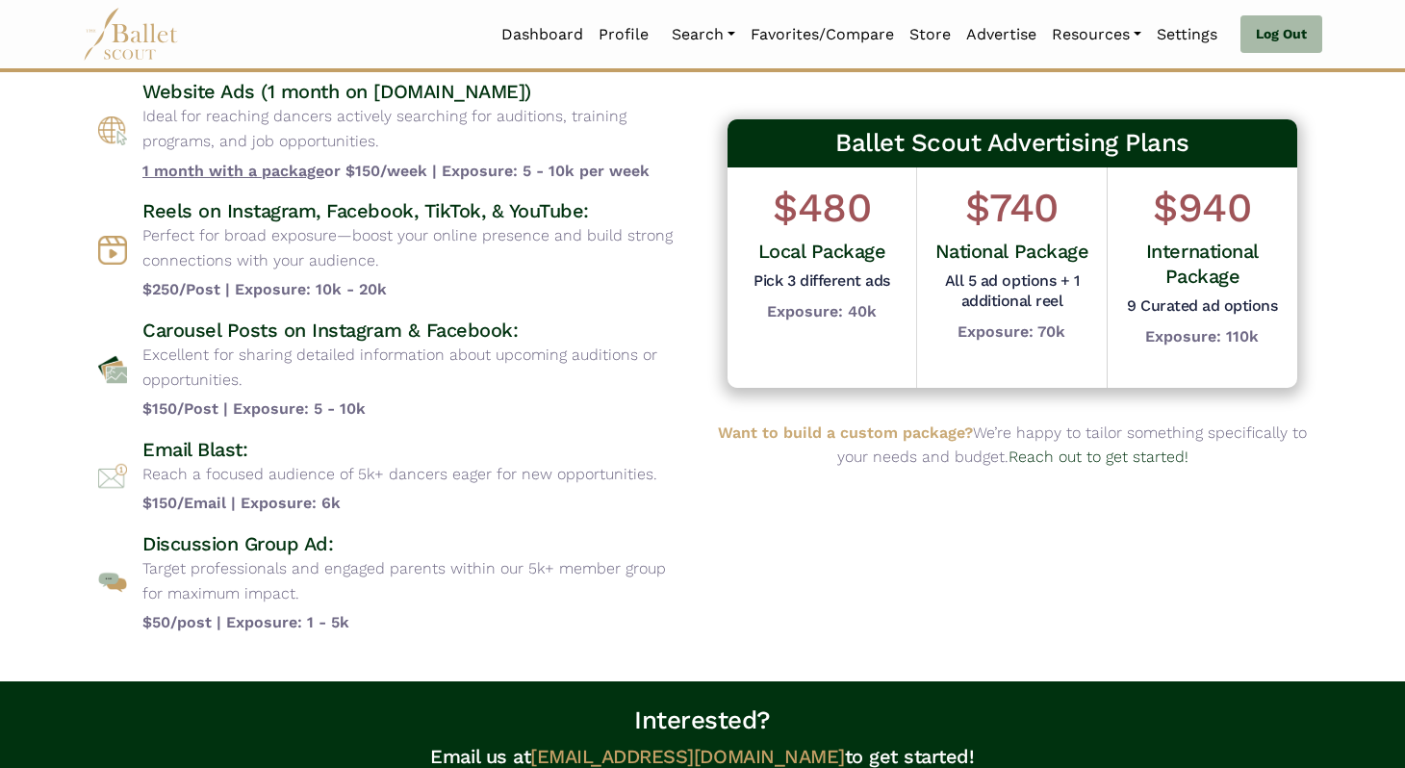
click at [585, 146] on p "Ideal for reaching dancers actively searching for auditions, training programs,…" at bounding box center [414, 128] width 545 height 49
